Goal: Communication & Community: Answer question/provide support

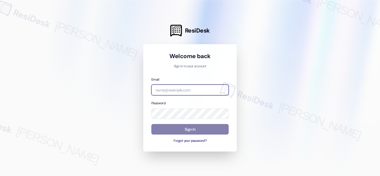
click at [187, 89] on input "email" at bounding box center [189, 90] width 77 height 11
type input "automated-surveys-balfour_beatty_communities-richelle.acueza@balfour_beatty_com…"
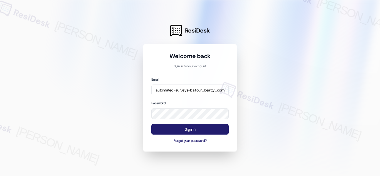
click at [207, 129] on button "Sign In" at bounding box center [189, 129] width 77 height 11
click at [187, 128] on button "Sign In" at bounding box center [189, 129] width 77 height 11
click at [119, 65] on div at bounding box center [190, 88] width 380 height 176
click at [182, 129] on button "Sign In" at bounding box center [189, 129] width 77 height 11
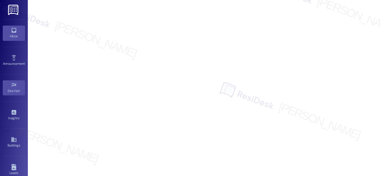
click at [14, 28] on icon at bounding box center [14, 30] width 6 height 6
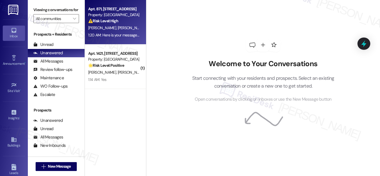
click at [128, 23] on div "⚠️ Risk Level: High The resident reports a recurring toilet leak that has persi…" at bounding box center [114, 21] width 52 height 6
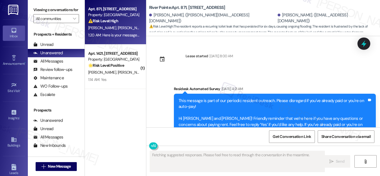
scroll to position [4187, 0]
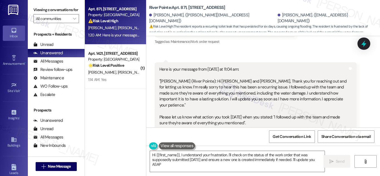
type textarea "Hi {{first_name}}, I understand your frustration. I'll check on the status of t…"
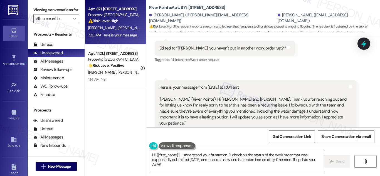
scroll to position [4160, 0]
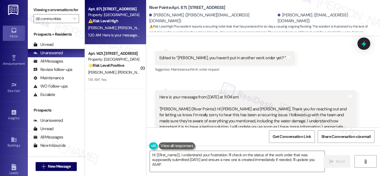
click at [200, 94] on div "Here is your message from [DATE] at 11:04 am: "[PERSON_NAME] (River Pointe): Hi…" at bounding box center [254, 124] width 188 height 60
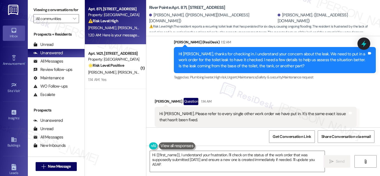
scroll to position [3992, 0]
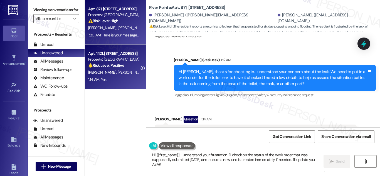
click at [98, 67] on strong "🌟 Risk Level: Positive" at bounding box center [106, 65] width 36 height 5
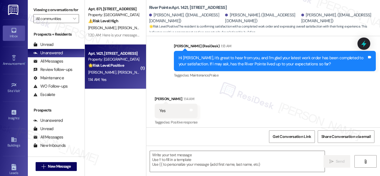
type textarea "Fetching suggested responses. Please feel free to read through the conversation…"
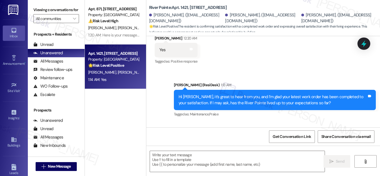
scroll to position [152, 0]
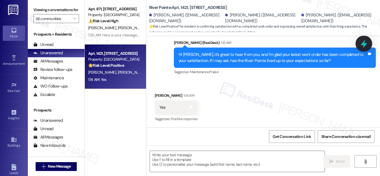
click at [364, 45] on icon at bounding box center [364, 44] width 7 height 9
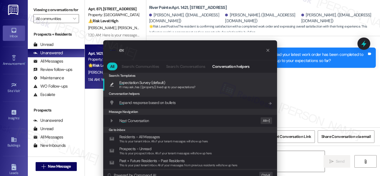
type input "ex"
click at [134, 84] on span "Ex pectation Survey (default)" at bounding box center [142, 83] width 46 height 6
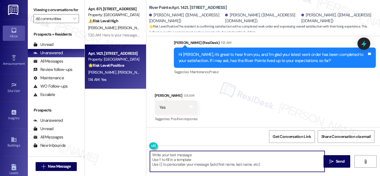
type textarea "If I may ask...has {{property}} lived up to your expectations?"
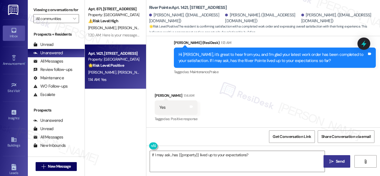
click at [337, 159] on span "Send" at bounding box center [340, 162] width 9 height 6
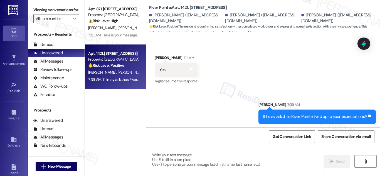
scroll to position [191, 0]
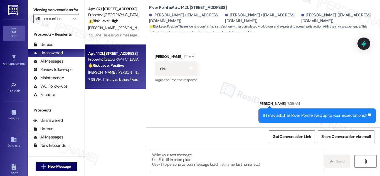
drag, startPoint x: 297, startPoint y: 164, endPoint x: 307, endPoint y: 163, distance: 10.9
click at [297, 164] on textarea at bounding box center [237, 161] width 175 height 21
